Goal: Information Seeking & Learning: Learn about a topic

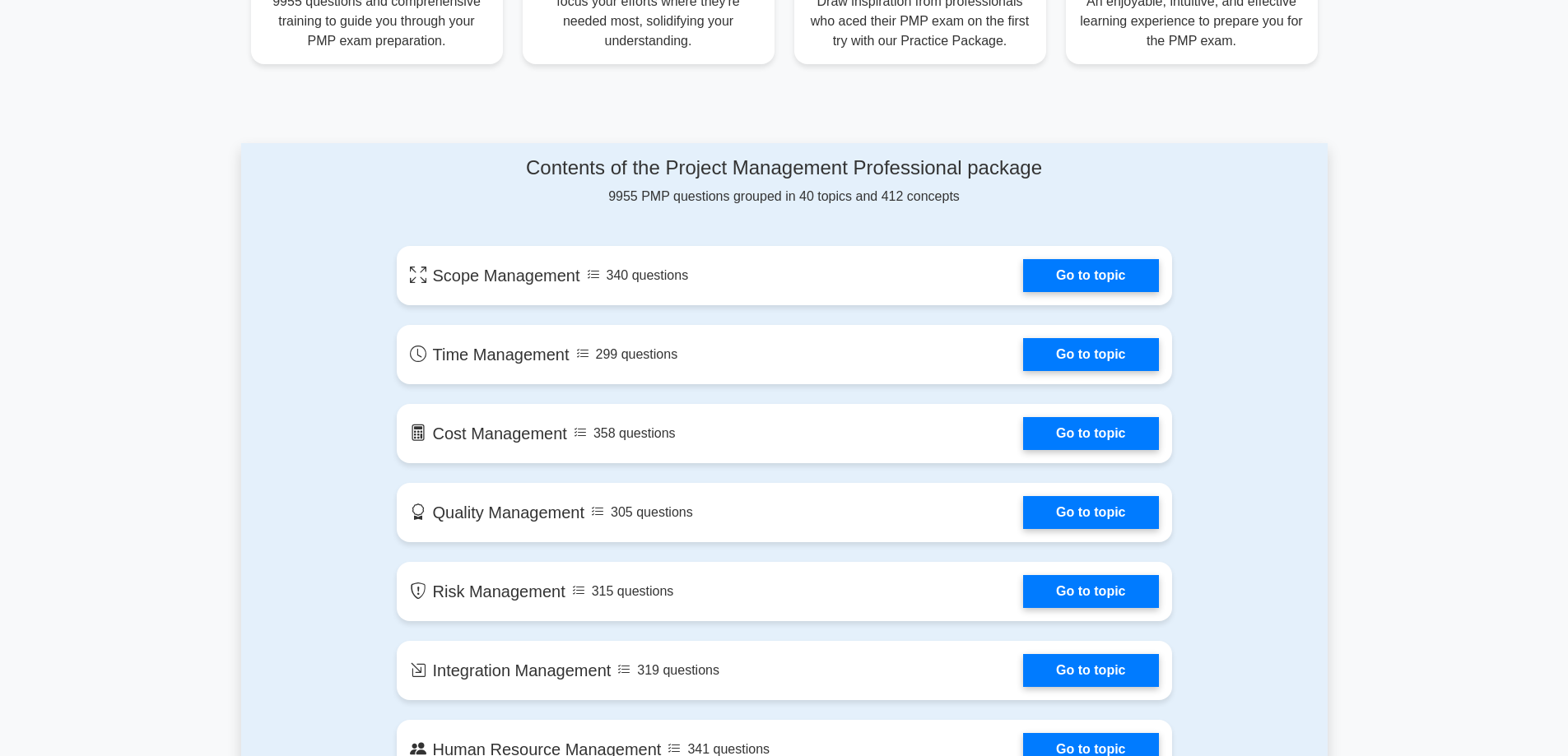
scroll to position [741, 0]
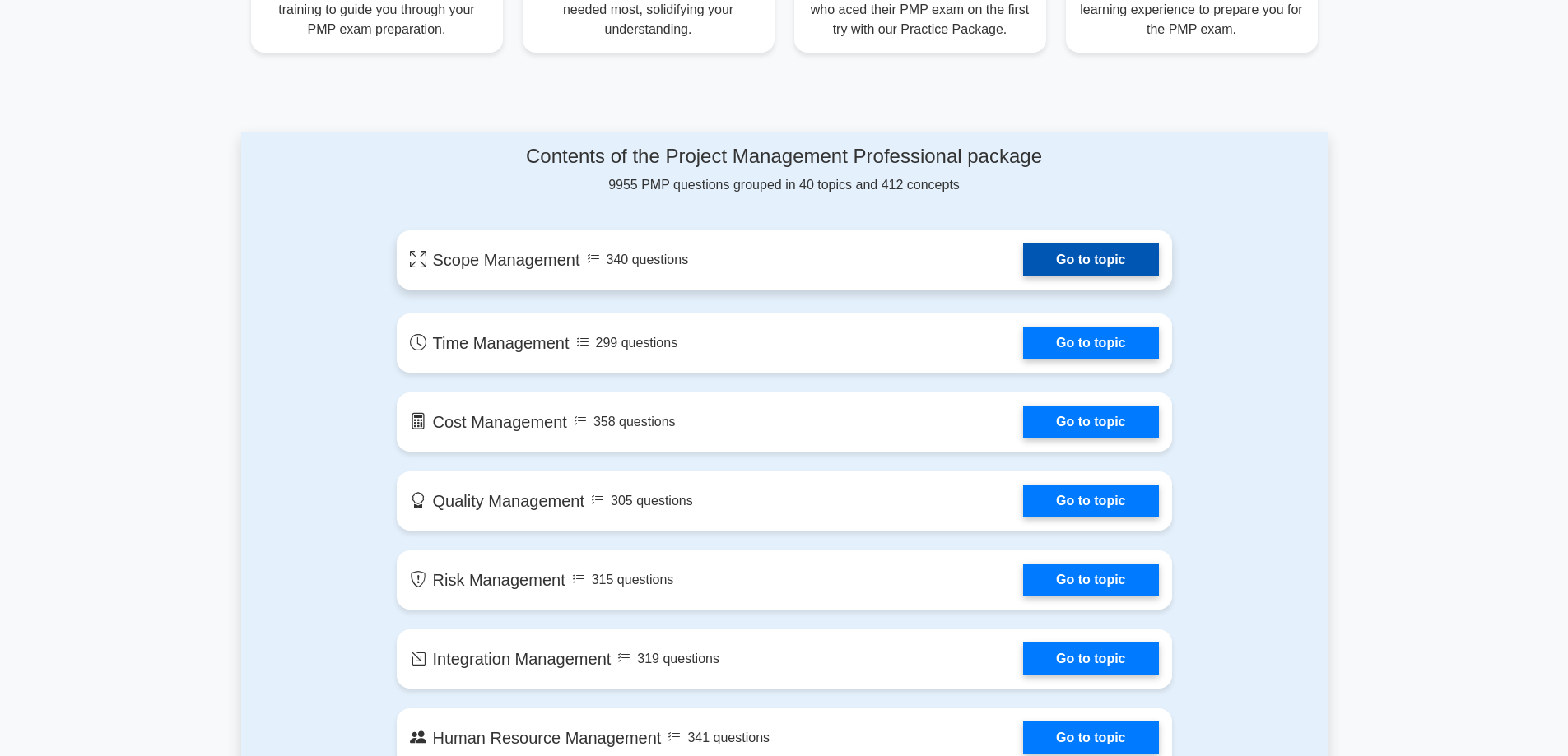
click at [1093, 261] on link "Go to topic" at bounding box center [1090, 260] width 135 height 33
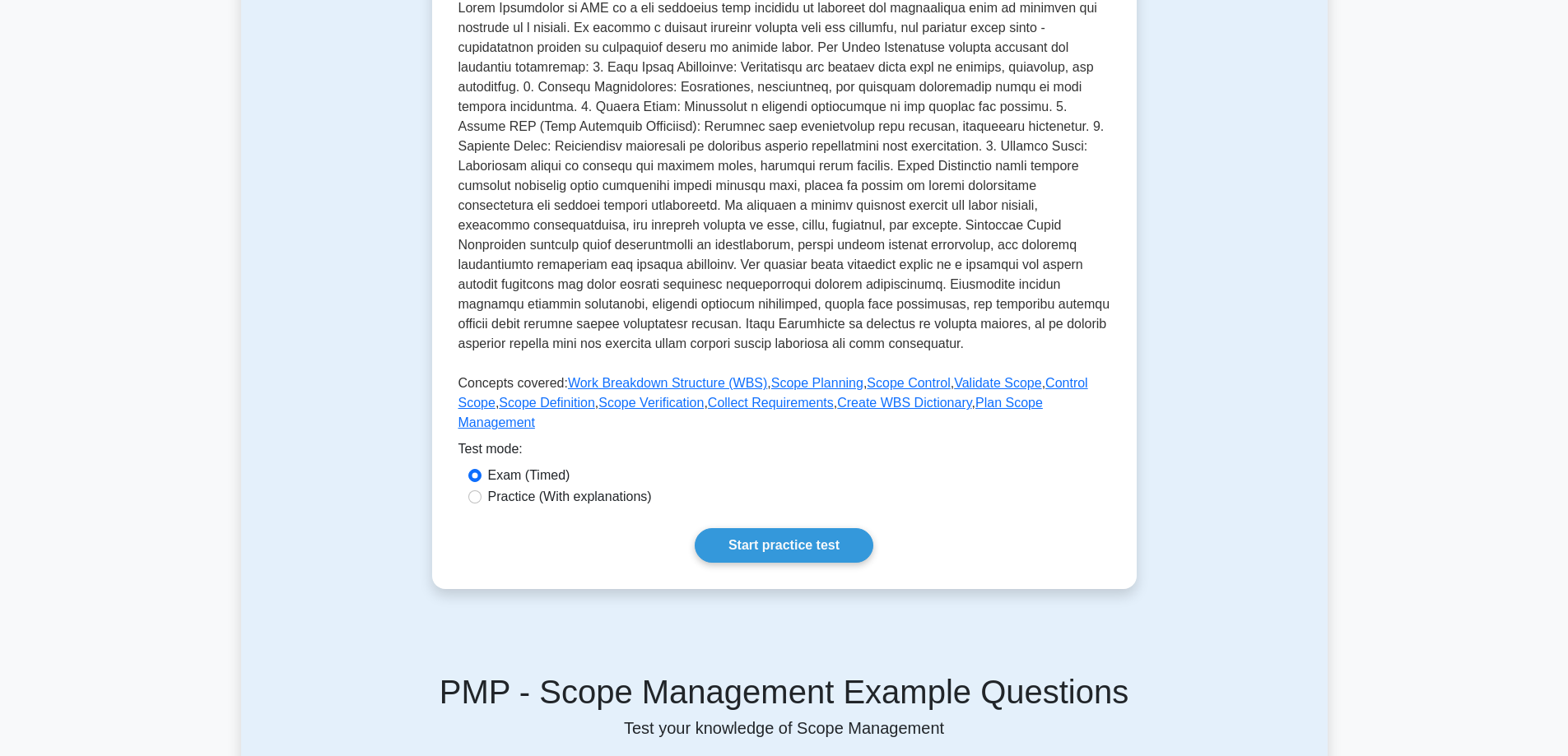
scroll to position [411, 0]
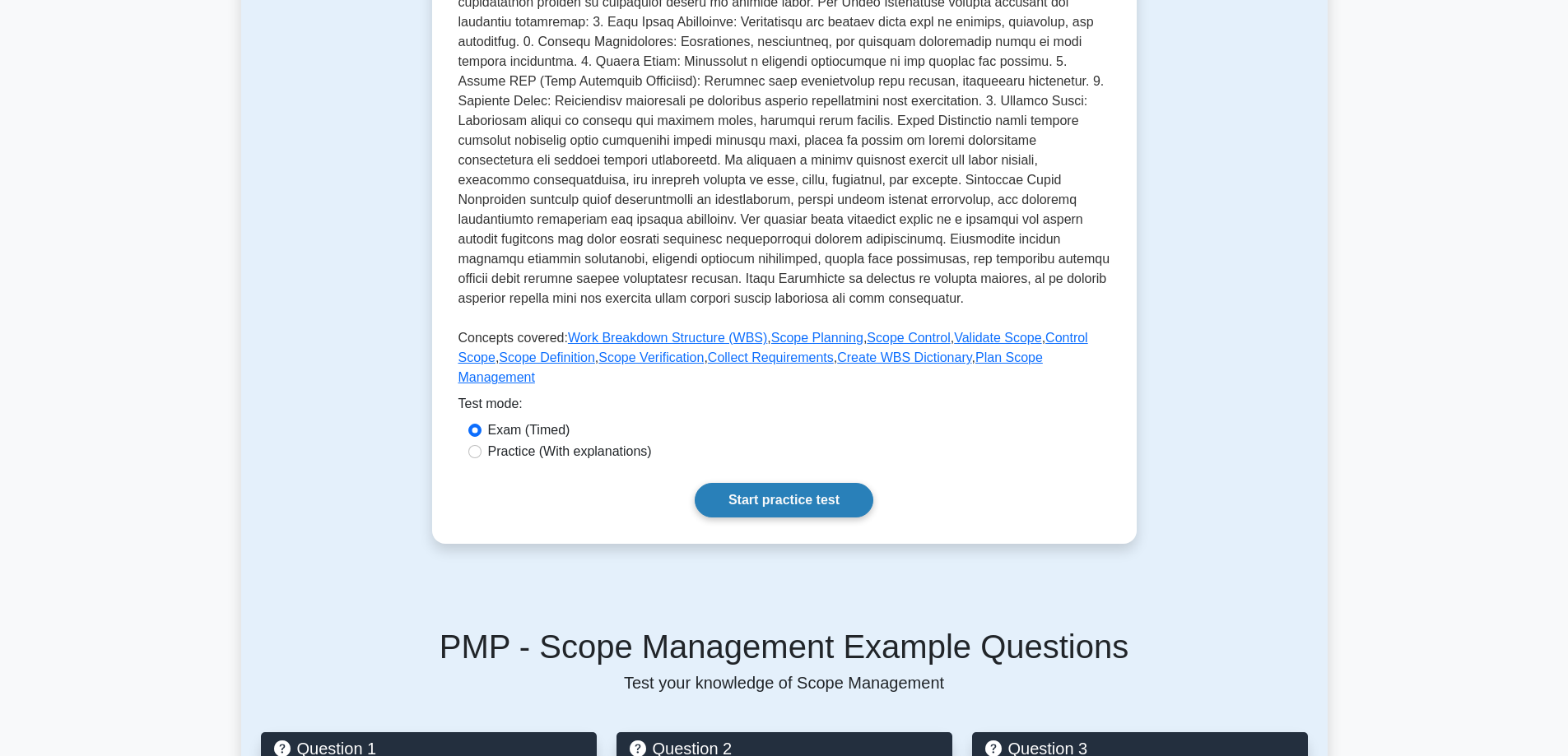
click at [790, 483] on link "Start practice test" at bounding box center [784, 500] width 179 height 35
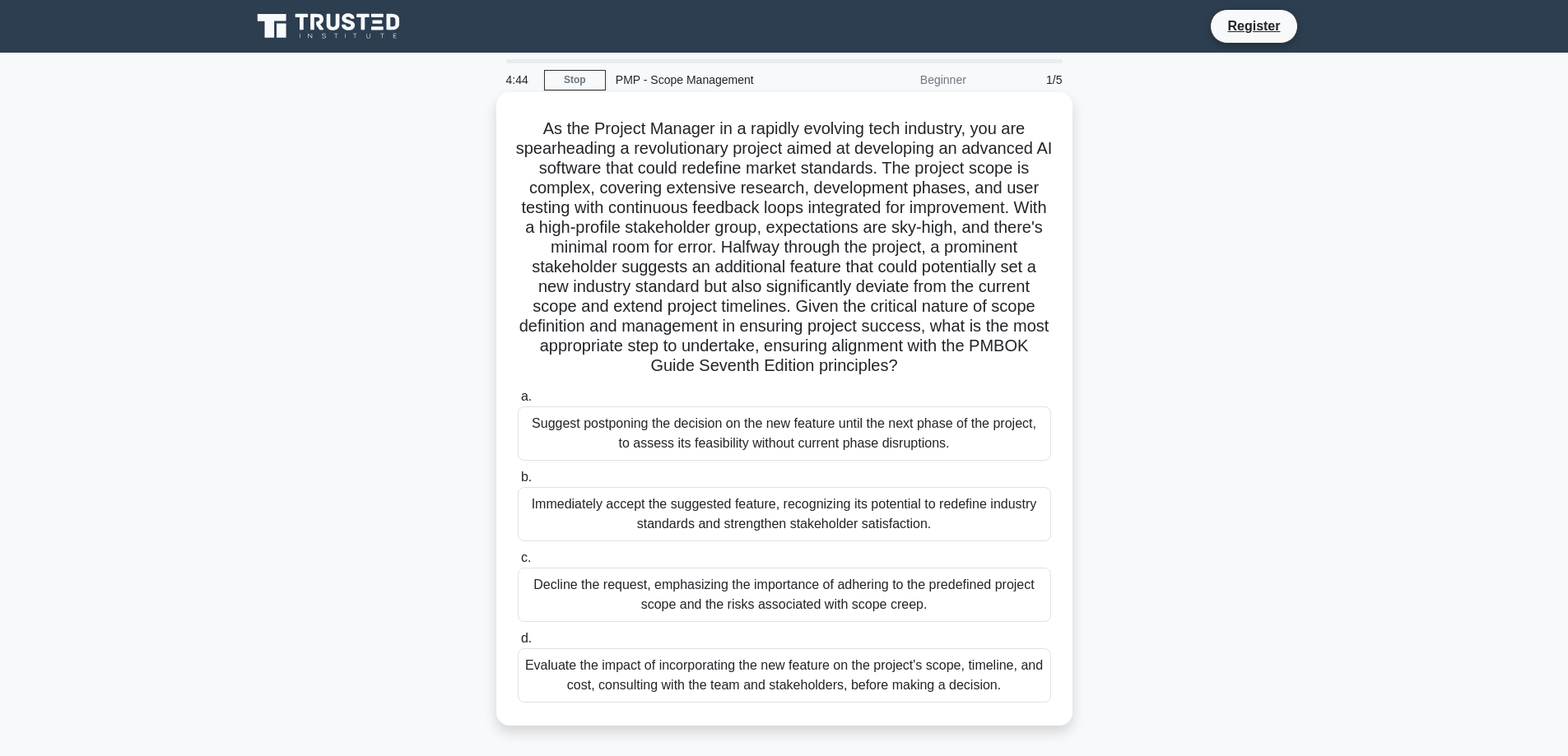
click at [769, 529] on div "Immediately accept the suggested feature, recognizing its potential to redefine…" at bounding box center [784, 514] width 533 height 55
click at [518, 483] on input "b. Immediately accept the suggested feature, recognizing its potential to redef…" at bounding box center [518, 477] width 0 height 11
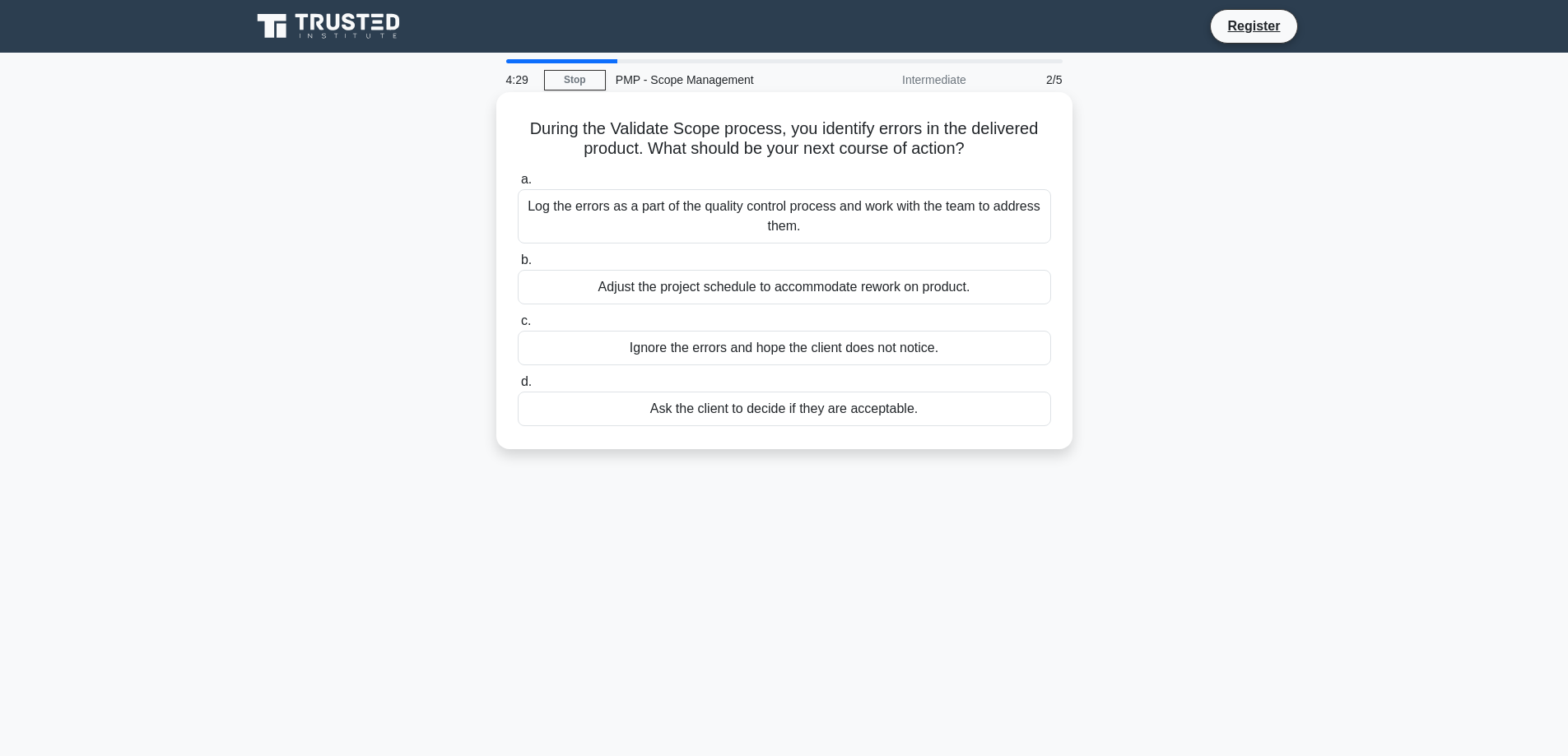
click at [748, 352] on div "Ignore the errors and hope the client does not notice." at bounding box center [784, 348] width 533 height 35
click at [518, 327] on input "c. Ignore the errors and hope the client does not notice." at bounding box center [518, 321] width 0 height 11
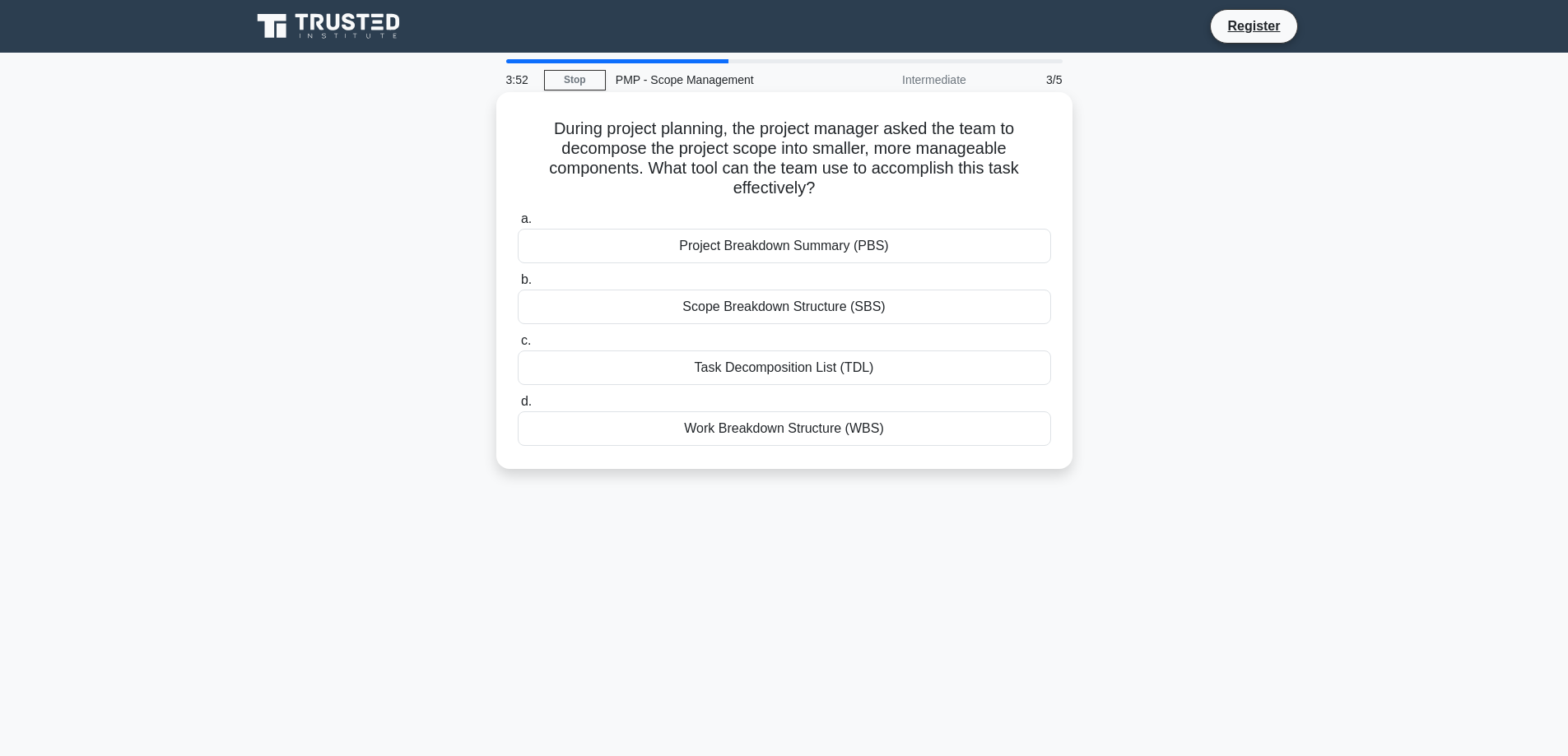
click at [739, 313] on div "Scope Breakdown Structure (SBS)" at bounding box center [784, 307] width 533 height 35
click at [518, 285] on input "b. Scope Breakdown Structure (SBS)" at bounding box center [518, 280] width 0 height 11
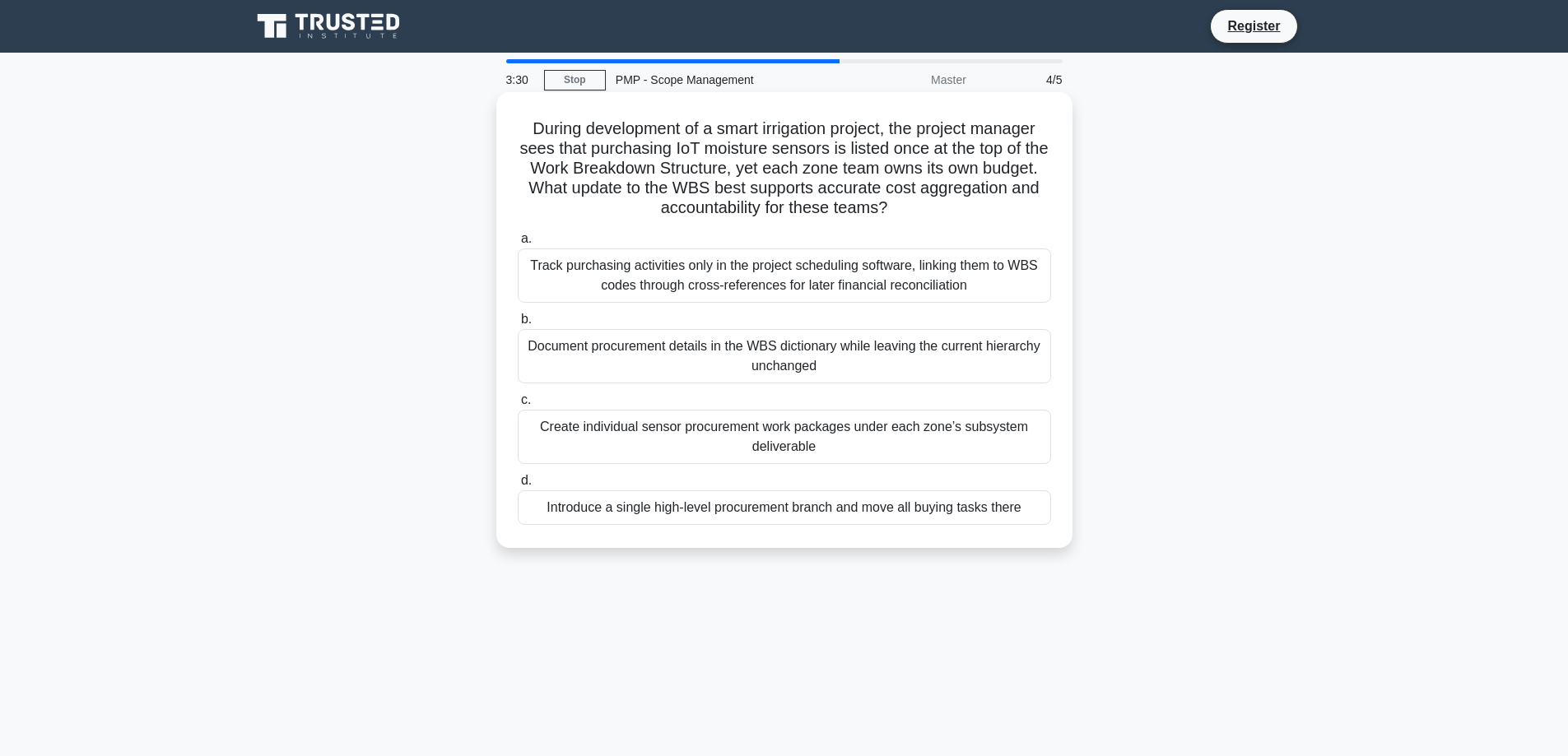
click at [763, 508] on div "Introduce a single high-level procurement branch and move all buying tasks there" at bounding box center [784, 508] width 533 height 35
click at [518, 486] on input "d. Introduce a single high-level procurement branch and move all buying tasks t…" at bounding box center [518, 480] width 0 height 11
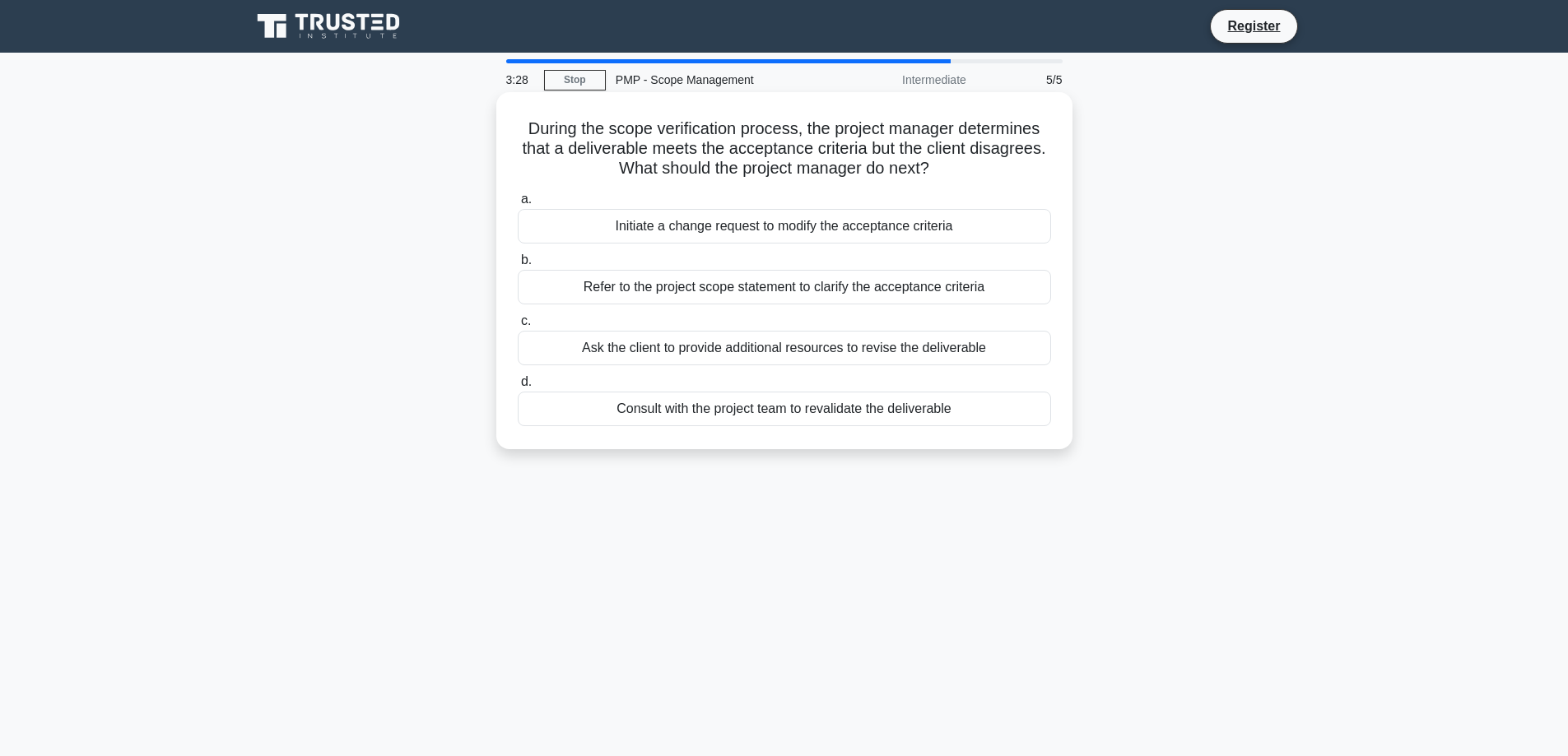
click at [765, 307] on div "a. Initiate a change request to modify the acceptance criteria b. Refer to the …" at bounding box center [785, 308] width 553 height 244
click at [765, 279] on div "Refer to the project scope statement to clarify the acceptance criteria" at bounding box center [784, 287] width 533 height 35
click at [518, 266] on input "b. Refer to the project scope statement to clarify the acceptance criteria" at bounding box center [518, 260] width 0 height 11
